Goal: Information Seeking & Learning: Learn about a topic

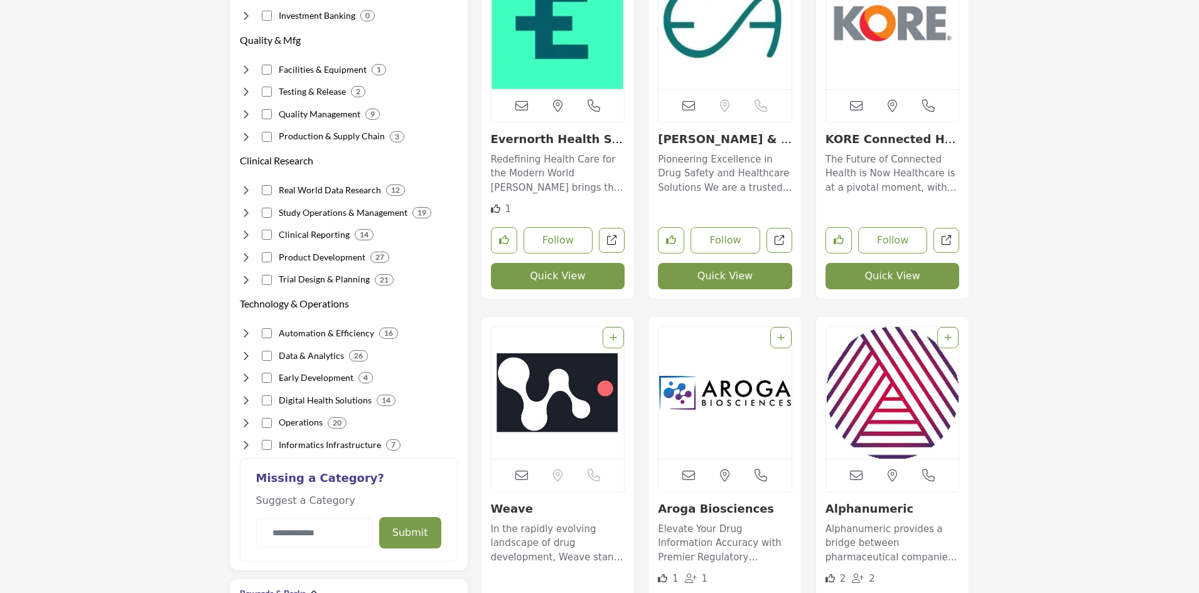
scroll to position [1067, 0]
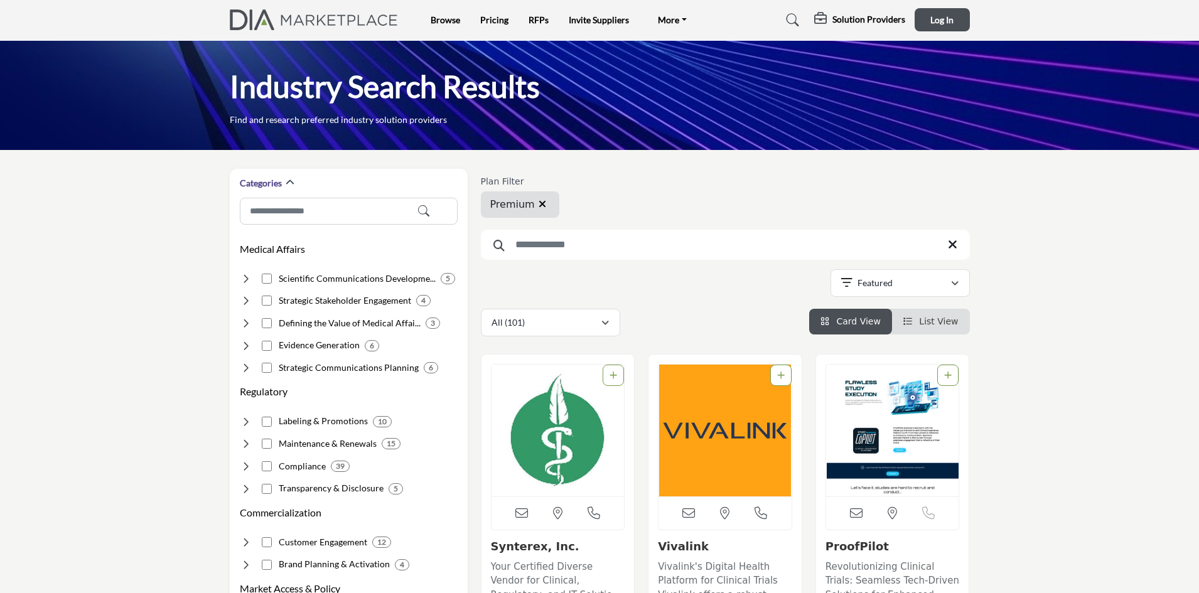
scroll to position [0, 0]
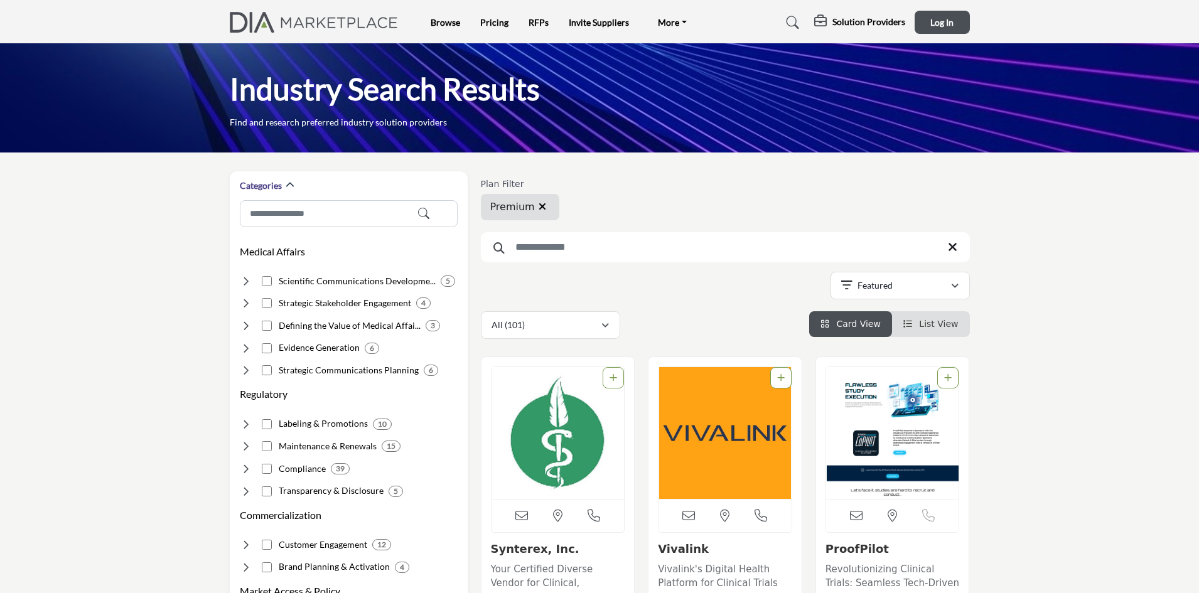
click at [544, 209] on button "button" at bounding box center [542, 207] width 15 height 16
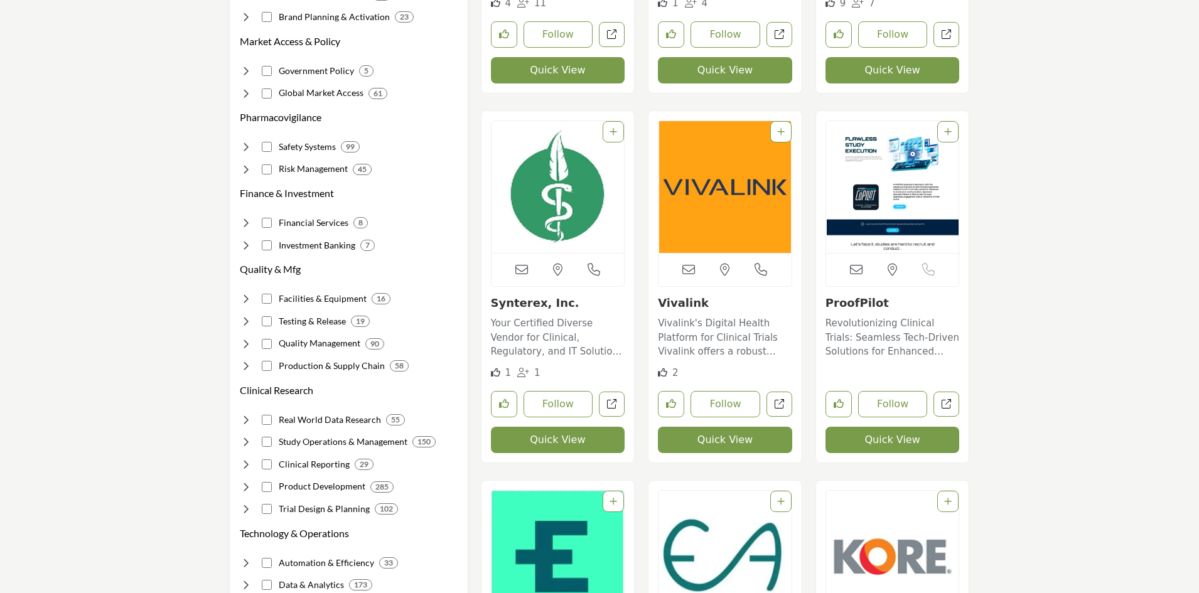
scroll to position [565, 0]
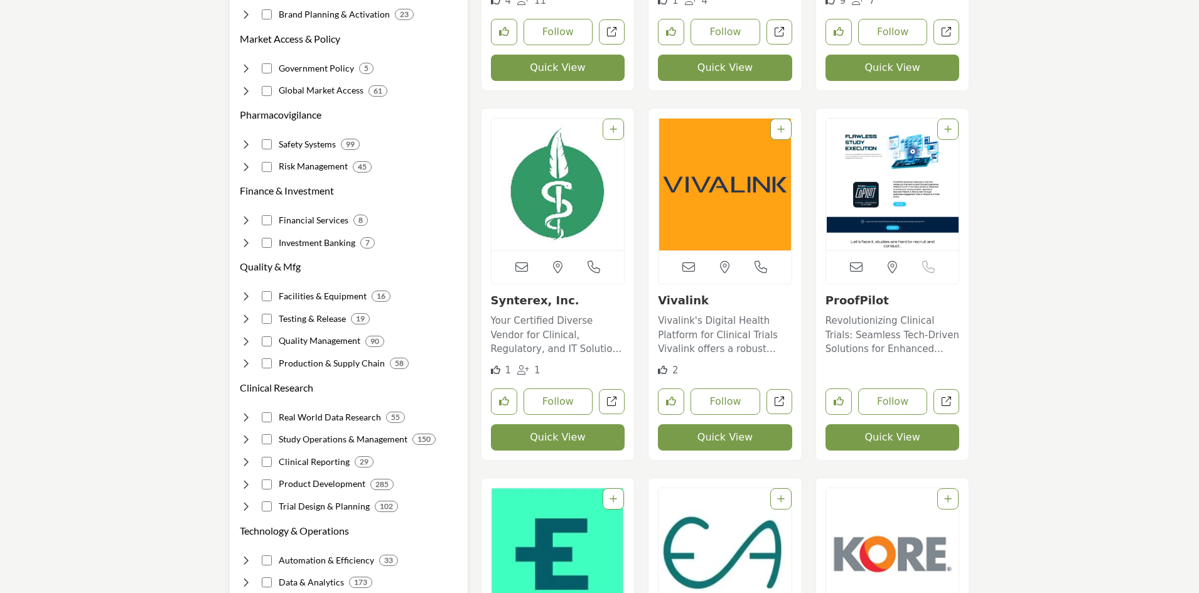
click at [291, 500] on h4 "Trial Design & Planning" at bounding box center [324, 506] width 91 height 13
click at [294, 523] on p "Protocol Feasibility Planning" at bounding box center [336, 530] width 121 height 14
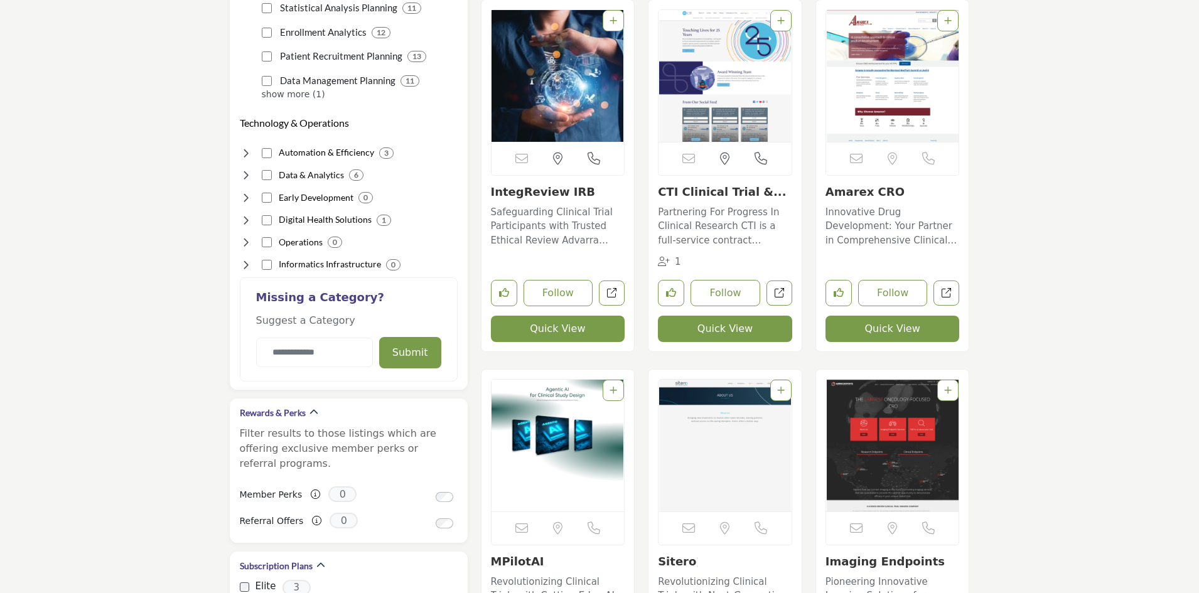
scroll to position [1255, 0]
